Goal: Information Seeking & Learning: Find contact information

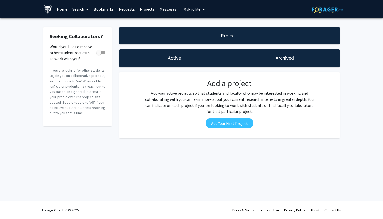
click at [225, 33] on div "Projects" at bounding box center [229, 35] width 221 height 17
click at [62, 10] on link "Home" at bounding box center [62, 9] width 16 height 18
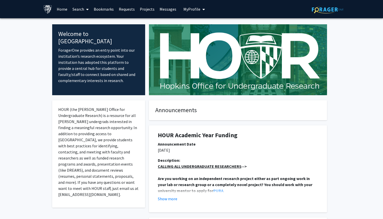
click at [84, 10] on link "Search" at bounding box center [80, 9] width 21 height 18
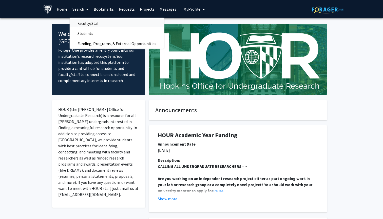
click at [95, 24] on span "Faculty/Staff" at bounding box center [88, 23] width 37 height 10
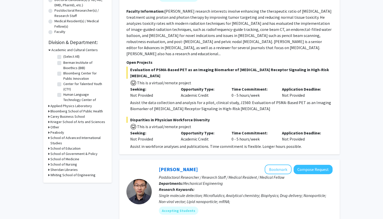
scroll to position [119, 0]
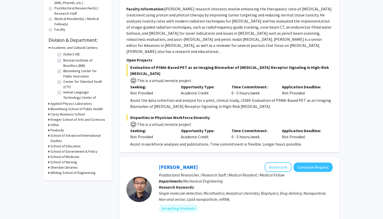
click at [68, 174] on h3 "Whiting School of Engineering" at bounding box center [72, 172] width 45 height 5
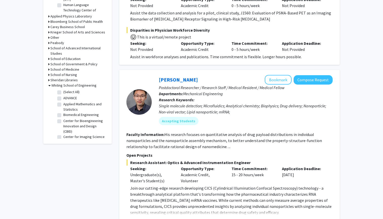
scroll to position [207, 0]
click at [85, 115] on label "Biomedical Engineering" at bounding box center [80, 114] width 35 height 5
click at [67, 115] on input "Biomedical Engineering" at bounding box center [64, 113] width 3 height 3
checkbox input "true"
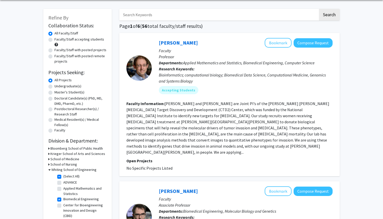
scroll to position [14, 0]
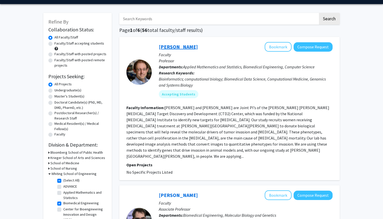
click at [173, 49] on link "[PERSON_NAME]" at bounding box center [178, 47] width 39 height 6
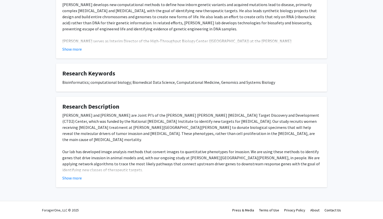
scroll to position [125, 0]
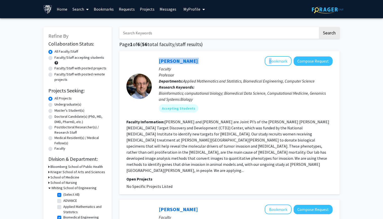
drag, startPoint x: 185, startPoint y: 62, endPoint x: 148, endPoint y: 61, distance: 37.0
click at [148, 61] on section "[PERSON_NAME] Bookmark Compose Request Faculty Professor Departments: Applied M…" at bounding box center [230, 86] width 206 height 60
copy section "[PERSON_NAME]"
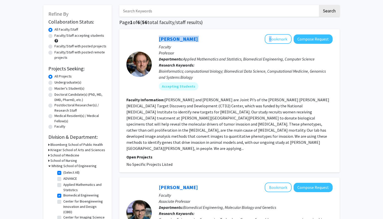
scroll to position [26, 0]
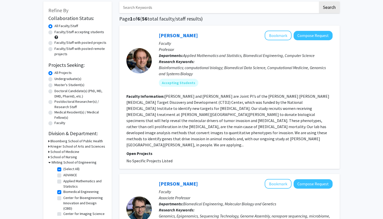
click at [92, 35] on label "Faculty/Staff accepting students" at bounding box center [80, 31] width 50 height 5
click at [58, 33] on input "Faculty/Staff accepting students" at bounding box center [56, 30] width 3 height 3
radio input "true"
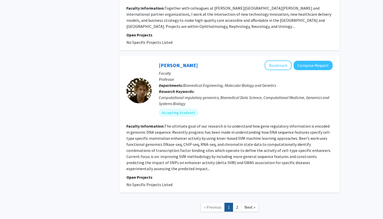
scroll to position [1213, 0]
click at [237, 203] on link "2" at bounding box center [237, 207] width 9 height 9
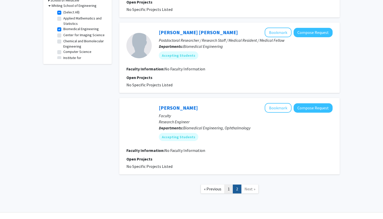
scroll to position [177, 0]
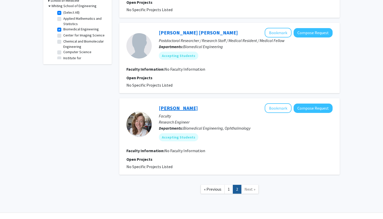
click at [184, 105] on link "[PERSON_NAME]" at bounding box center [178, 108] width 39 height 6
